Goal: Transaction & Acquisition: Obtain resource

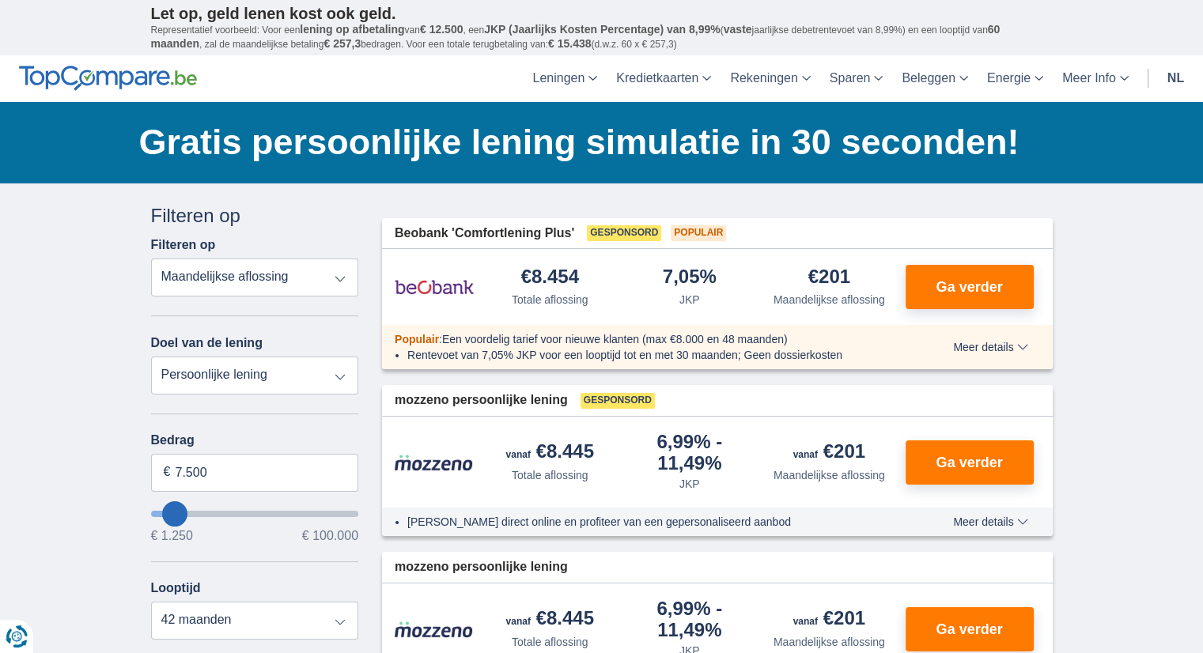
click at [321, 279] on select "Totale aflossing JKP Maandelijkse aflossing" at bounding box center [255, 278] width 208 height 38
click at [321, 276] on select "Totale aflossing JKP Maandelijkse aflossing" at bounding box center [255, 278] width 208 height 38
click at [329, 374] on select "Persoonlijke lening Auto Moto / fiets Mobilhome / caravan Renovatie Energie Sch…" at bounding box center [255, 376] width 208 height 38
select select "vehicleLoan"
click at [151, 357] on select "Persoonlijke lening Auto Moto / fiets Mobilhome / caravan Renovatie Energie Sch…" at bounding box center [255, 376] width 208 height 38
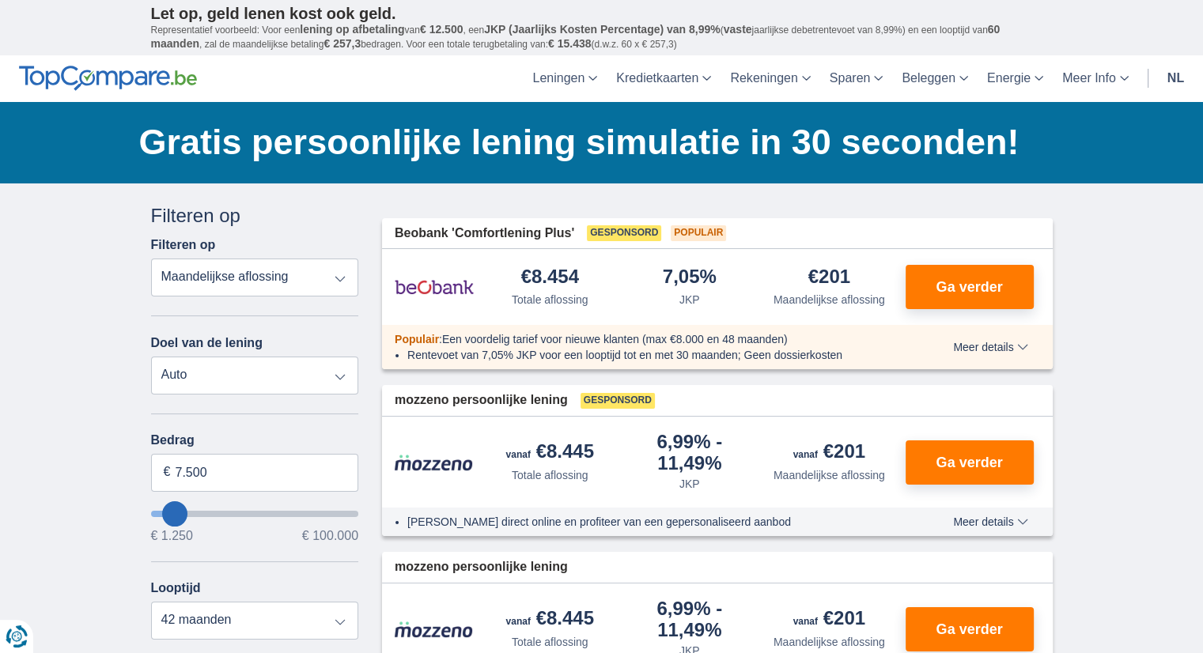
select select "3-4"
type input "15.000"
type input "15250"
select select "60"
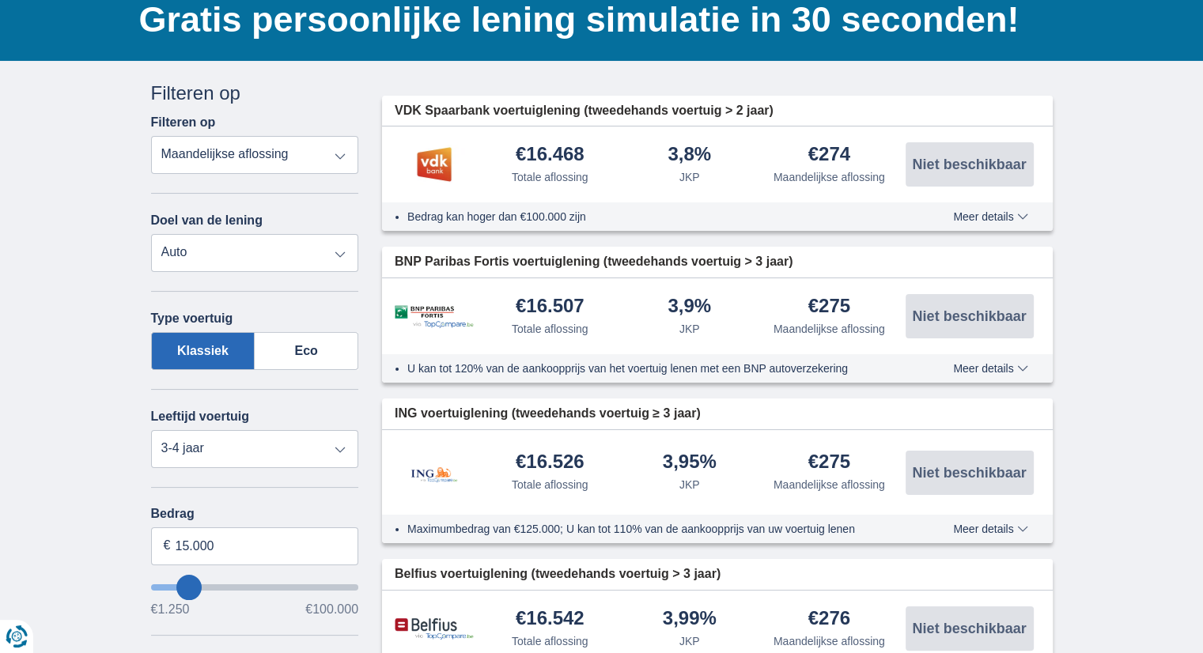
scroll to position [125, 0]
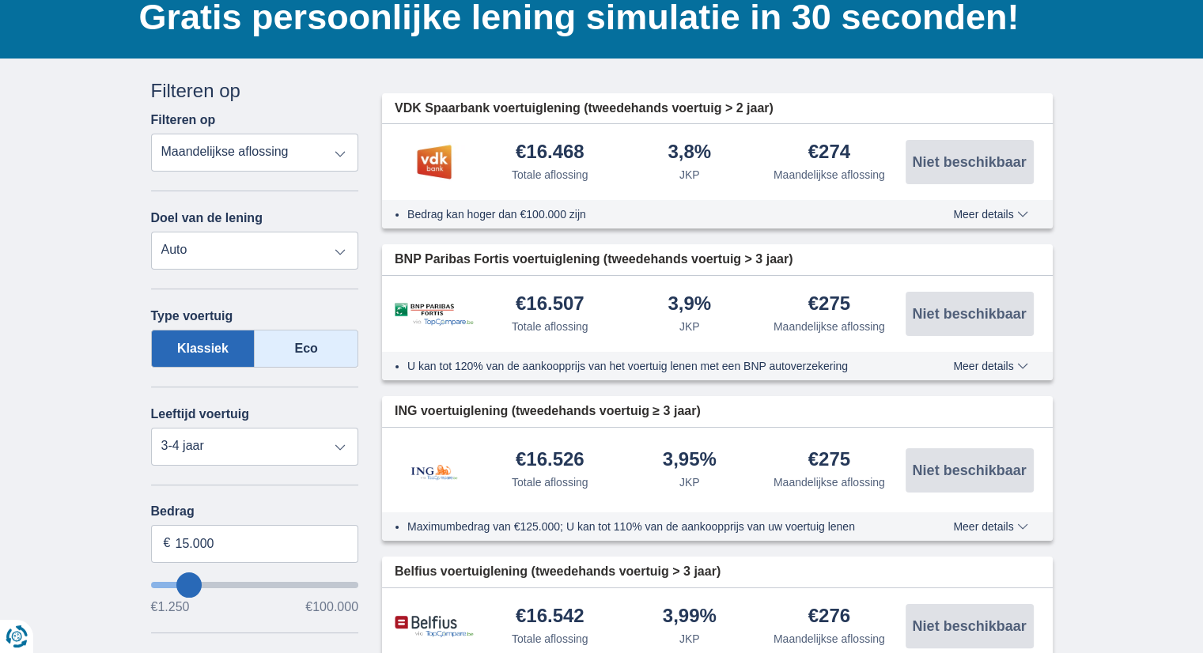
click at [299, 339] on label "Eco" at bounding box center [307, 349] width 104 height 38
click at [0, 0] on input "Eco" at bounding box center [0, 0] width 0 height 0
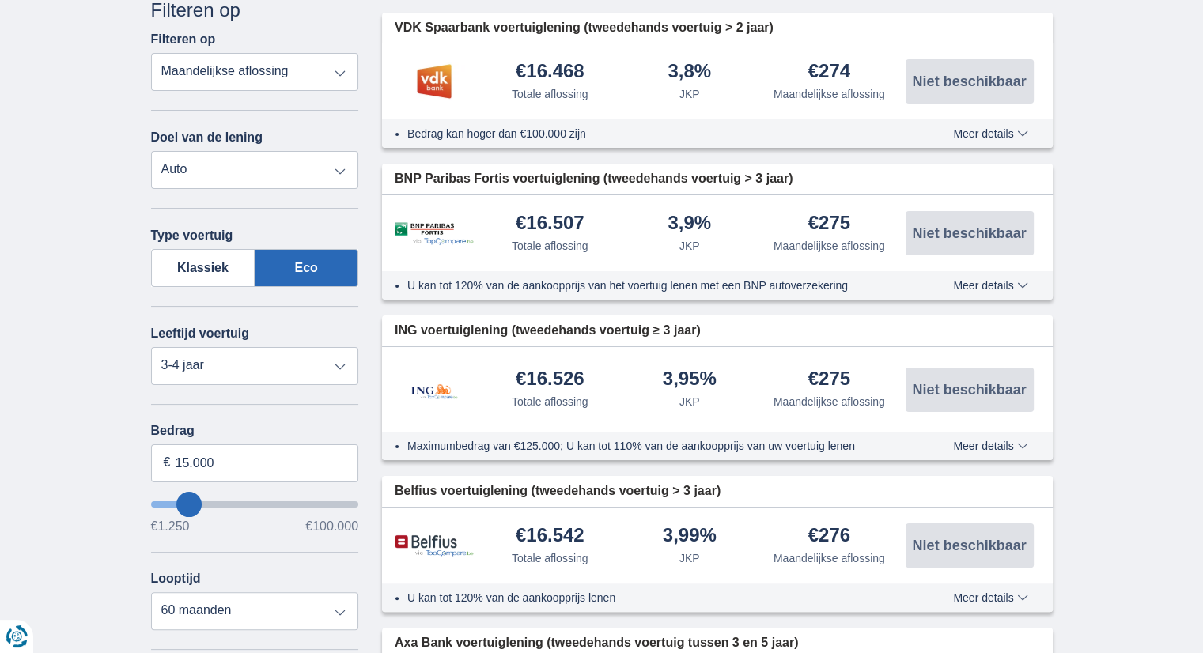
scroll to position [207, 0]
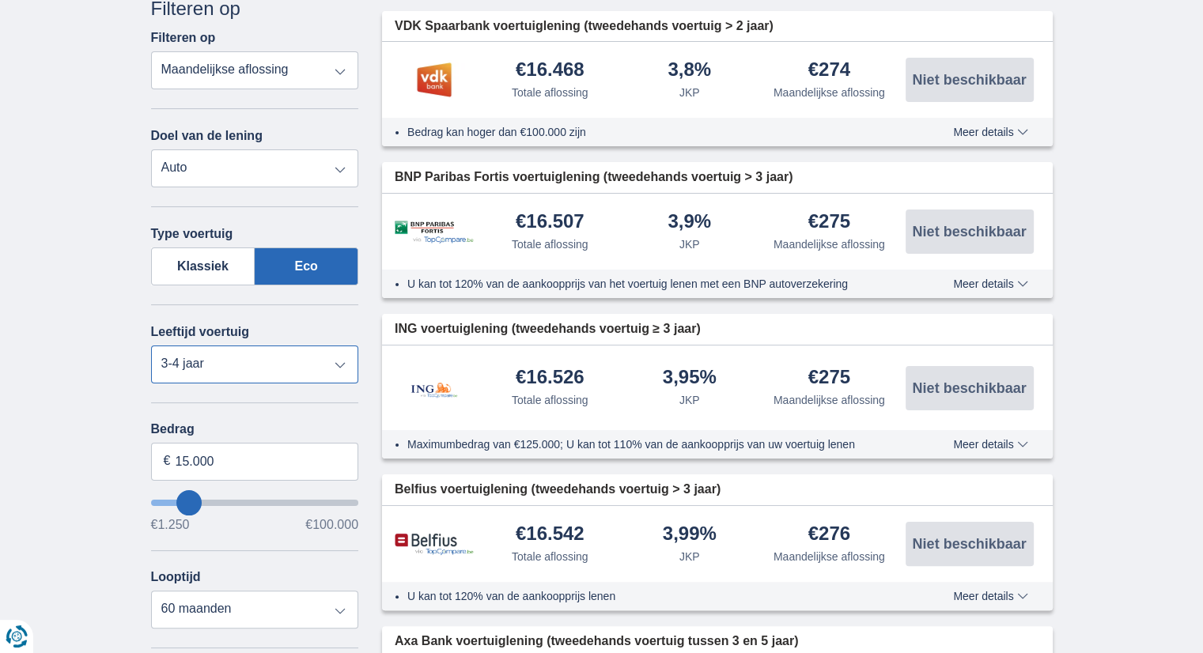
click at [324, 354] on select "Nieuw 0-1 jaar 1-2 jaar 2-3 jaar 3-4 jaar 4-5 jaar 5+ jaar" at bounding box center [255, 365] width 208 height 38
select select "new"
click at [151, 346] on select "Nieuw 0-1 jaar 1-2 jaar 2-3 jaar 3-4 jaar 4-5 jaar 5+ jaar" at bounding box center [255, 365] width 208 height 38
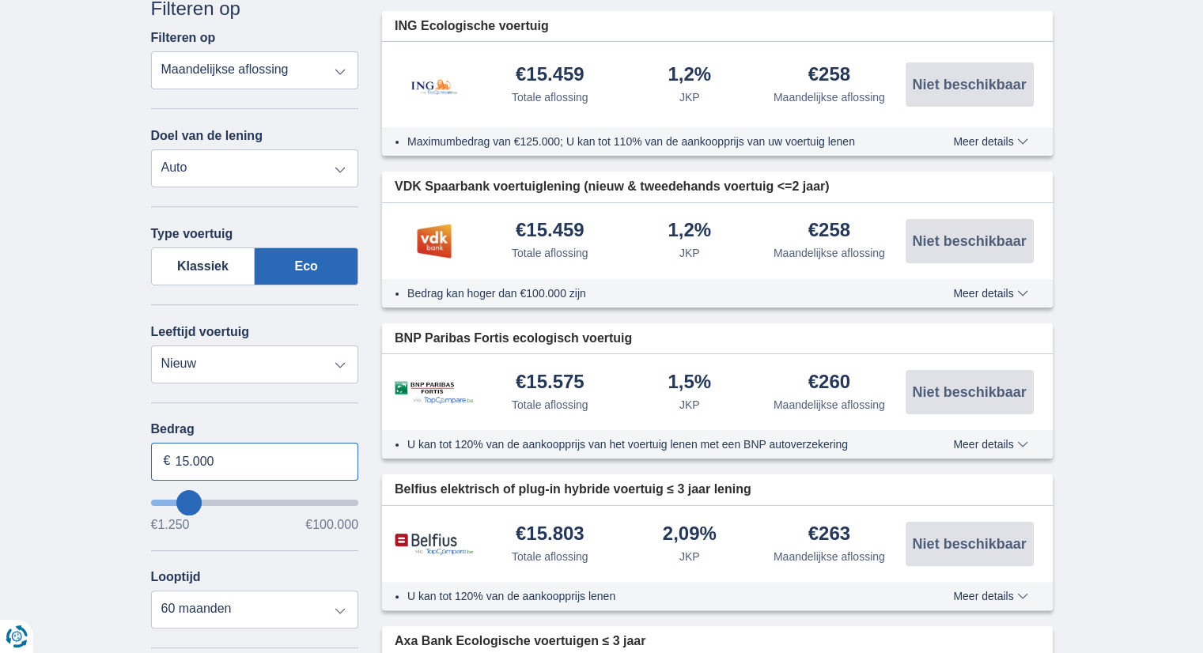
click at [229, 456] on input "15.000" at bounding box center [255, 462] width 208 height 38
type input "1"
type input "38.000"
type input "38250"
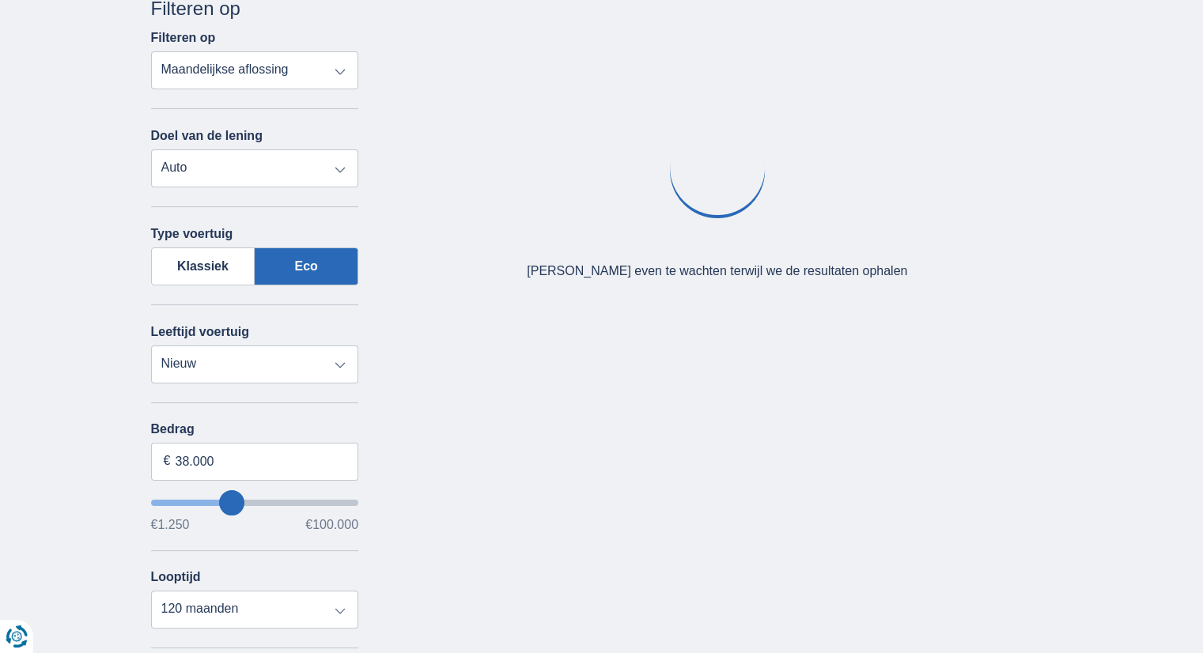
click at [237, 536] on div "Bedrag 38.000 € €1.250 €100.000 Looptijd 12 maanden 18 maanden 24 maanden 30 ma…" at bounding box center [255, 525] width 208 height 206
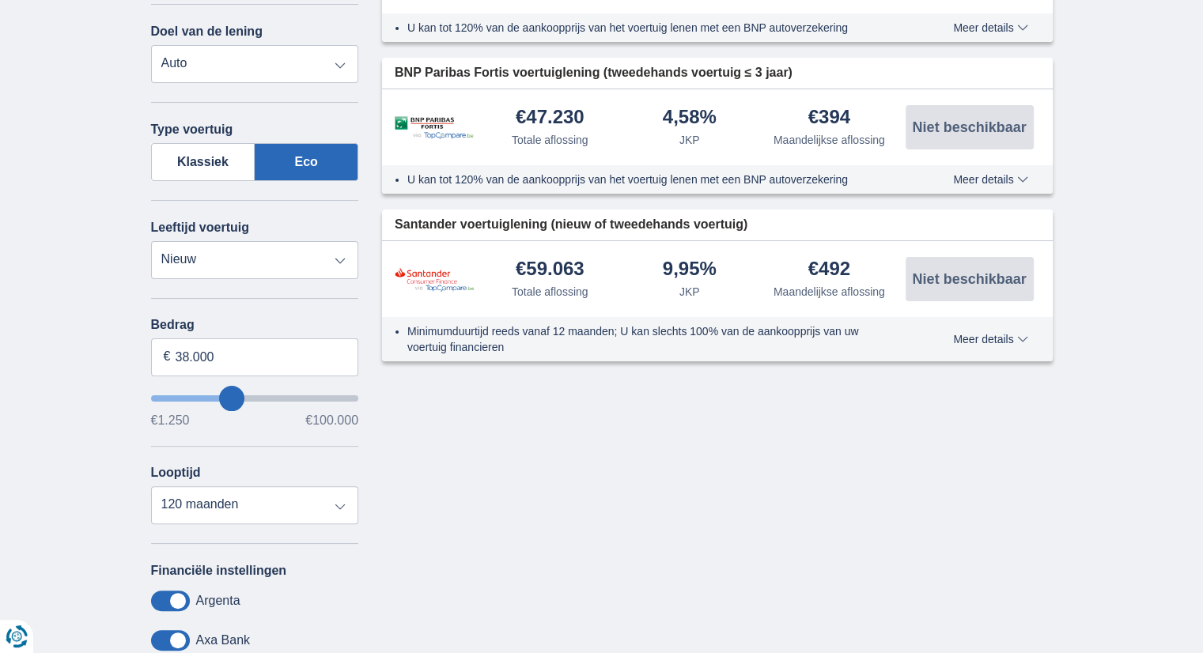
scroll to position [312, 0]
click at [345, 504] on select "12 maanden 18 maanden 24 maanden 30 maanden 36 maanden 42 maanden 48 maanden 60…" at bounding box center [255, 505] width 208 height 38
click at [151, 486] on select "12 maanden 18 maanden 24 maanden 30 maanden 36 maanden 42 maanden 48 maanden 60…" at bounding box center [255, 505] width 208 height 38
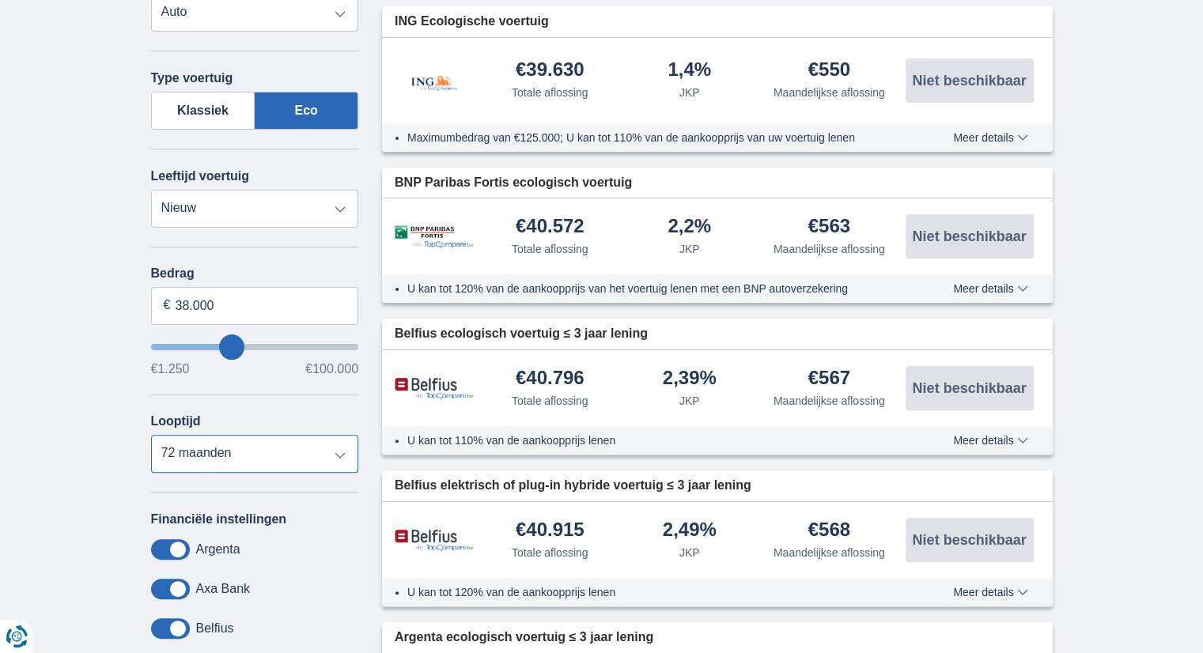
scroll to position [0, 0]
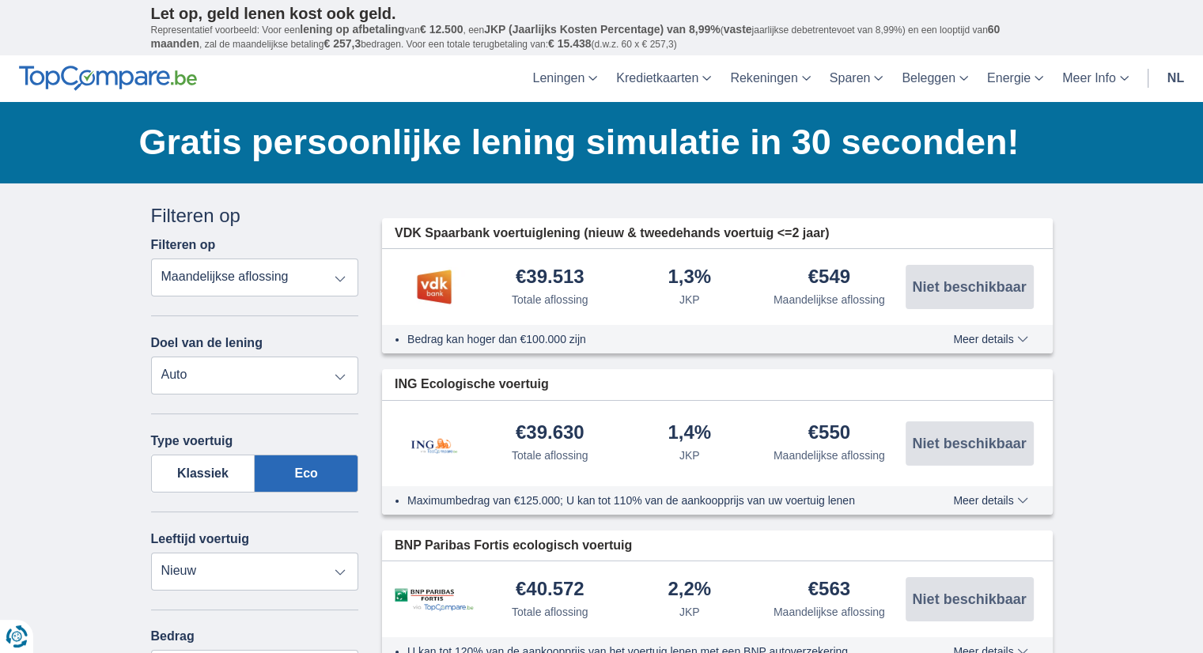
click at [615, 327] on div "Bedrag kan hoger dan €100.000 zijn Meer details Minder details" at bounding box center [717, 339] width 671 height 28
click at [972, 334] on span "Meer details" at bounding box center [990, 339] width 74 height 11
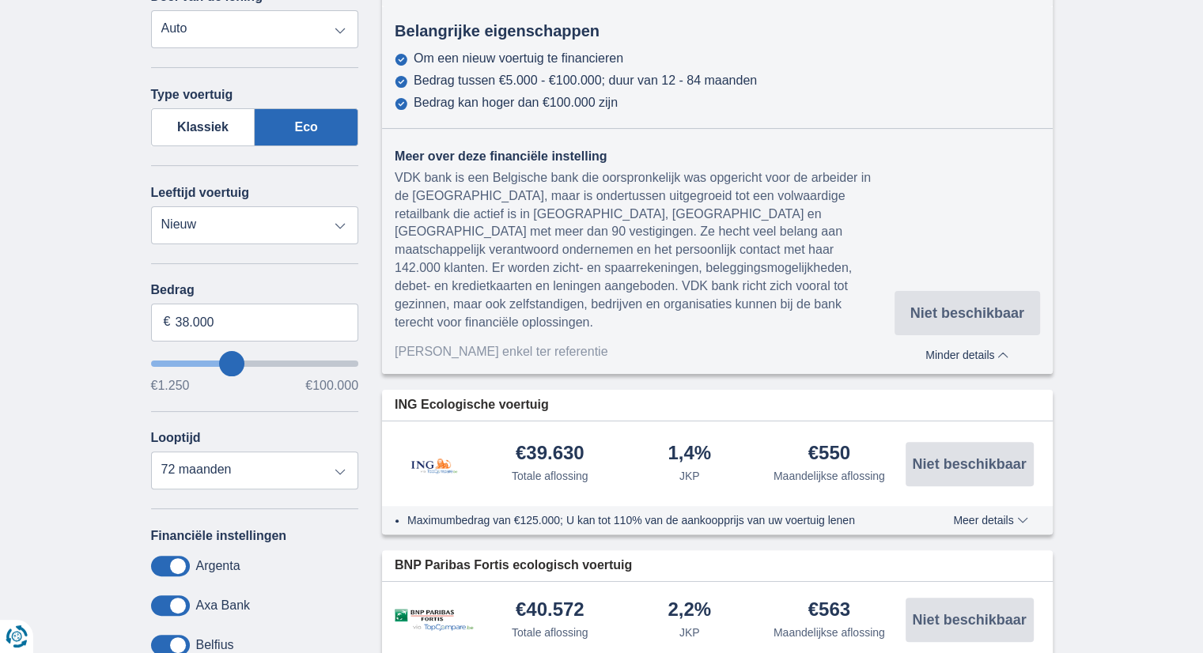
scroll to position [347, 0]
click at [320, 471] on select "12 maanden 18 maanden 24 maanden 30 maanden 36 maanden 42 maanden 48 maanden 60…" at bounding box center [255, 470] width 208 height 38
click at [151, 451] on select "12 maanden 18 maanden 24 maanden 30 maanden 36 maanden 42 maanden 48 maanden 60…" at bounding box center [255, 470] width 208 height 38
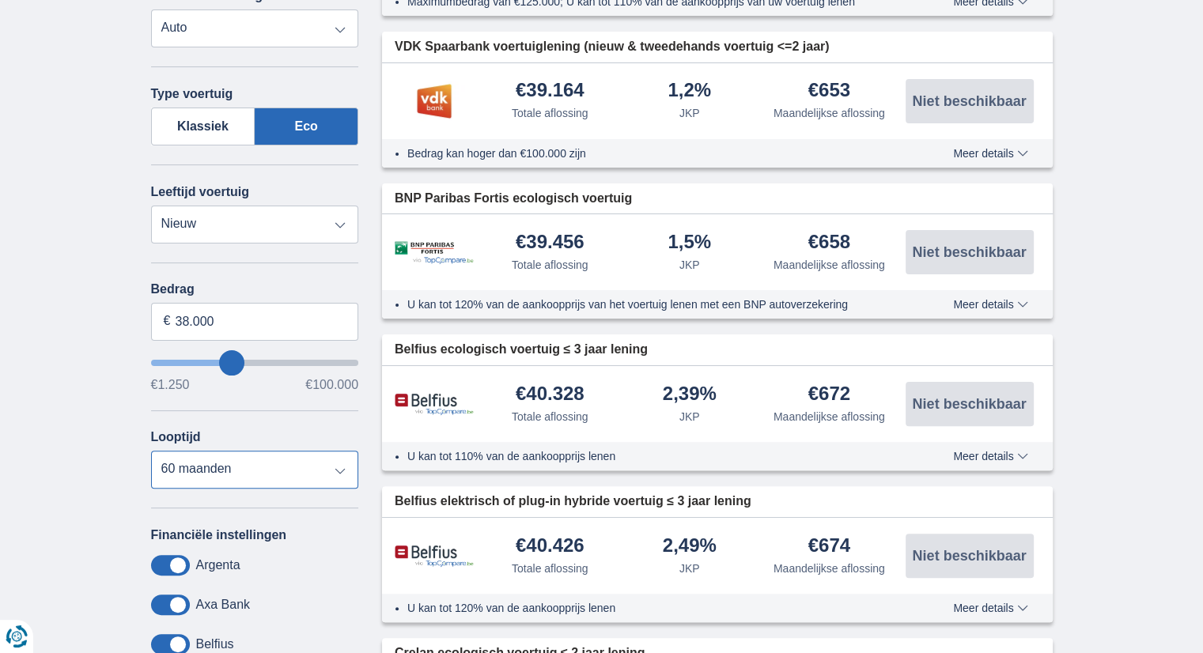
click at [338, 456] on select "12 maanden 18 maanden 24 maanden 30 maanden 36 maanden 42 maanden 48 maanden 60…" at bounding box center [255, 470] width 208 height 38
select select "72"
click at [151, 451] on select "12 maanden 18 maanden 24 maanden 30 maanden 36 maanden 42 maanden 48 maanden 60…" at bounding box center [255, 470] width 208 height 38
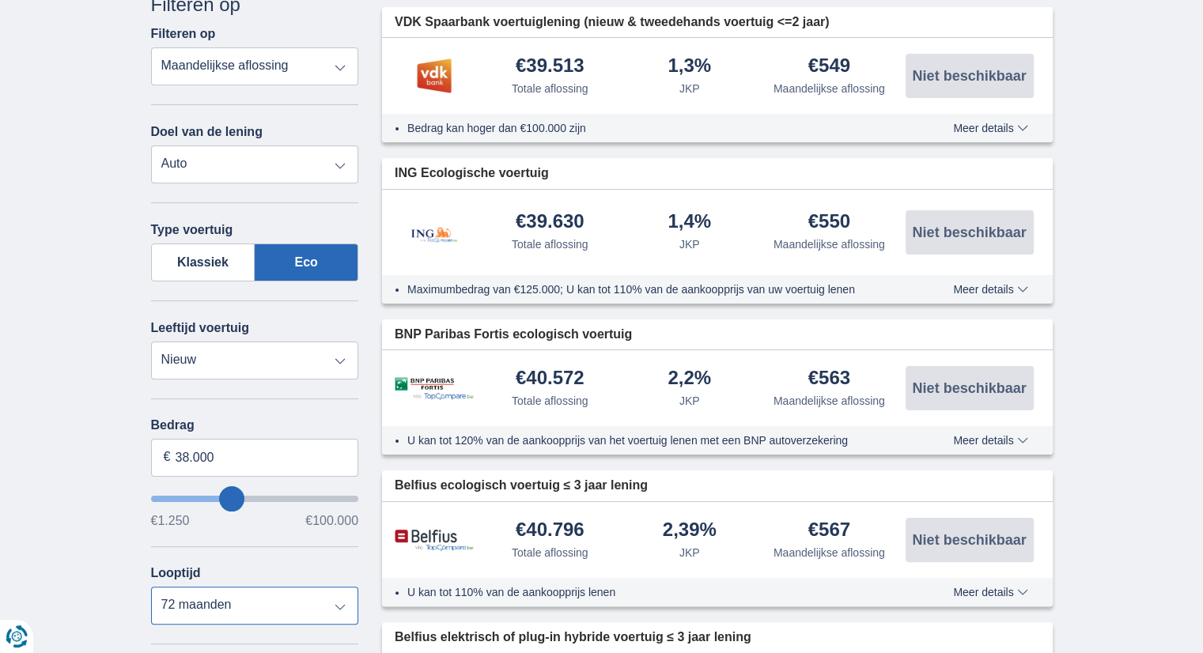
scroll to position [209, 0]
